Goal: Information Seeking & Learning: Learn about a topic

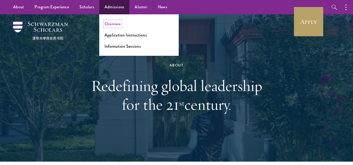
click at [118, 26] on link "Overview" at bounding box center [112, 24] width 16 height 6
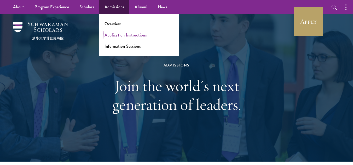
click at [124, 35] on link "Application Instructions" at bounding box center [125, 35] width 42 height 6
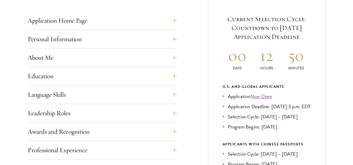
scroll to position [223, 0]
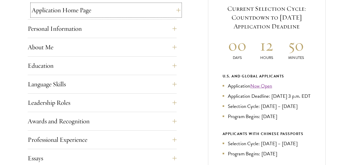
click at [175, 10] on button "Application Home Page" at bounding box center [106, 10] width 149 height 13
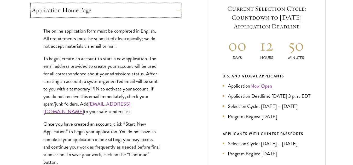
click at [175, 10] on button "Application Home Page" at bounding box center [106, 10] width 149 height 13
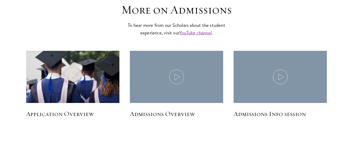
scroll to position [0, 0]
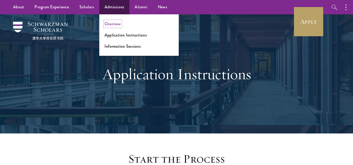
click at [118, 22] on link "Overview" at bounding box center [112, 24] width 16 height 6
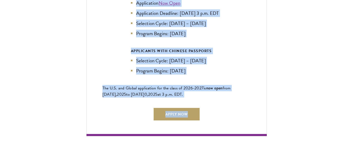
scroll to position [1207, 0]
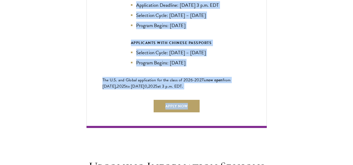
drag, startPoint x: 102, startPoint y: 79, endPoint x: 274, endPoint y: 122, distance: 177.2
click at [274, 122] on main "Admissions Join the world's next generation of leaders. Admissions Overview Eve…" at bounding box center [176, 73] width 353 height 2531
copy main "Every year, a new class is selected to represent the world’s next generation of…"
